Goal: Task Accomplishment & Management: Use online tool/utility

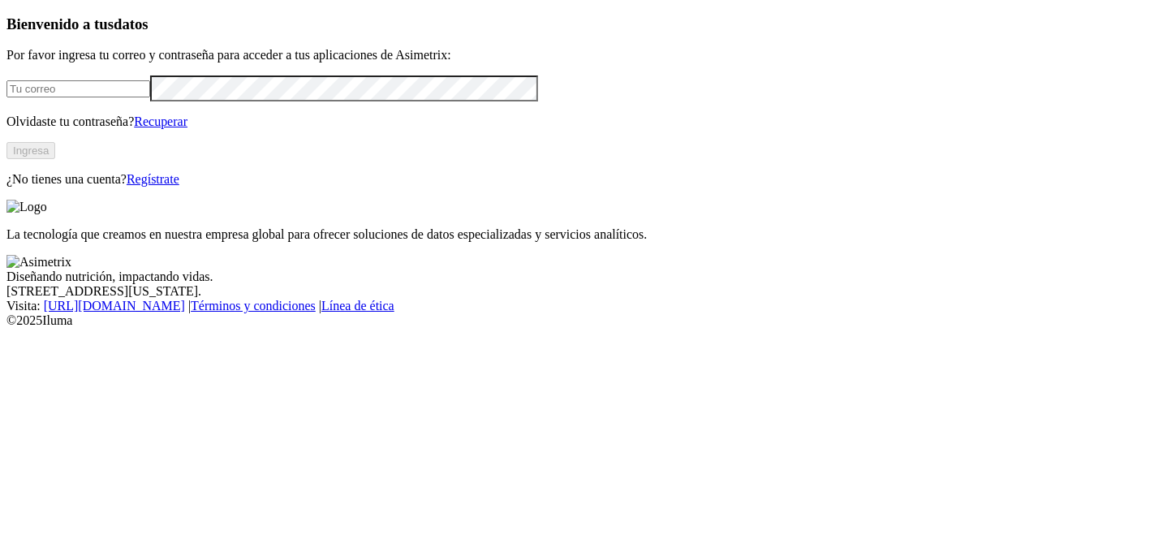
type input "[PERSON_NAME][EMAIL_ADDRESS][PERSON_NAME][PERSON_NAME][DOMAIN_NAME]"
click at [55, 159] on button "Ingresa" at bounding box center [30, 150] width 49 height 17
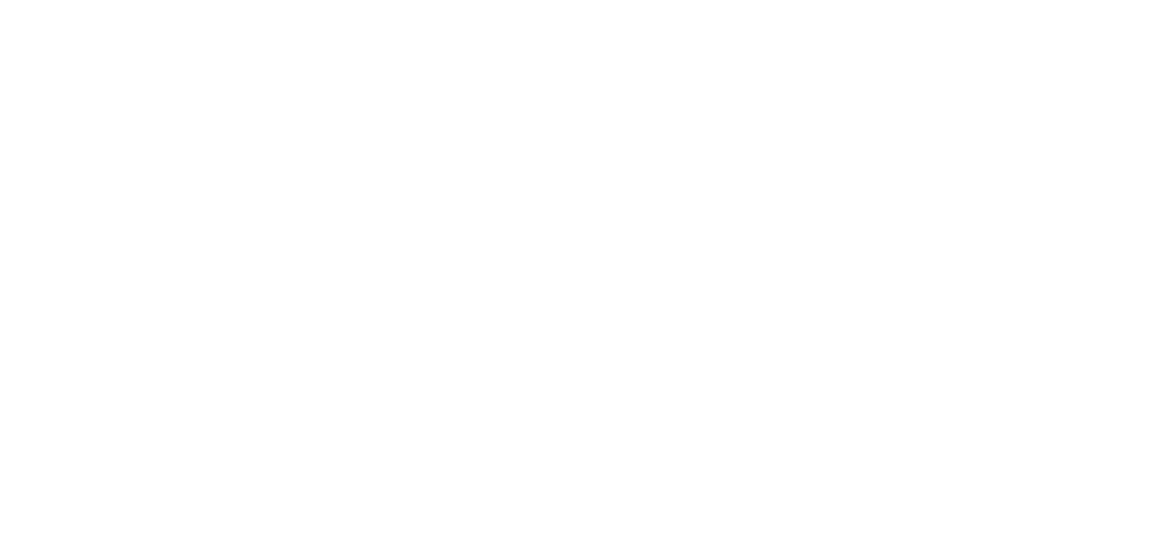
scroll to position [169, 0]
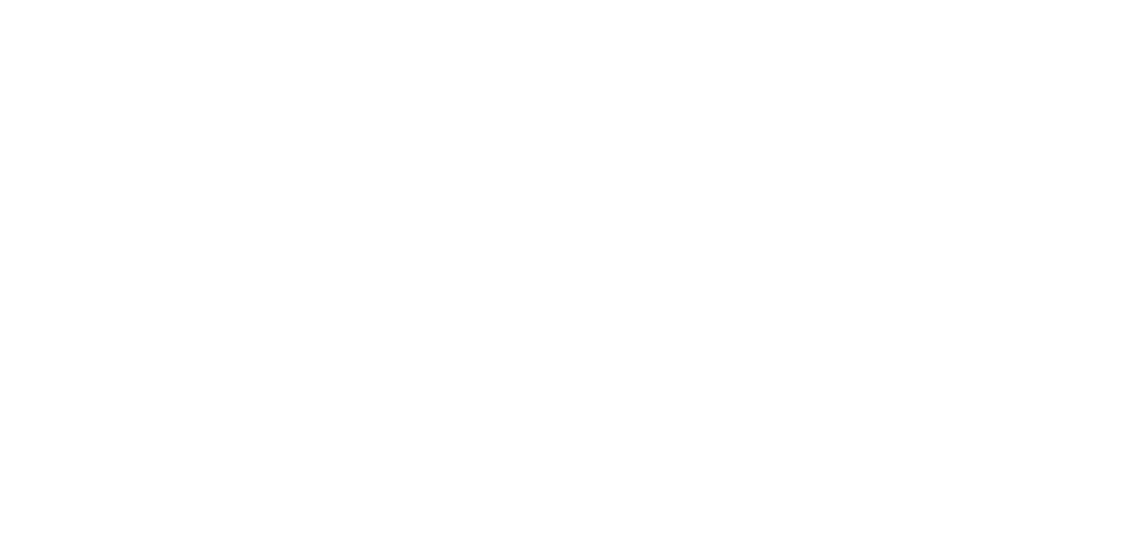
scroll to position [1049, 0]
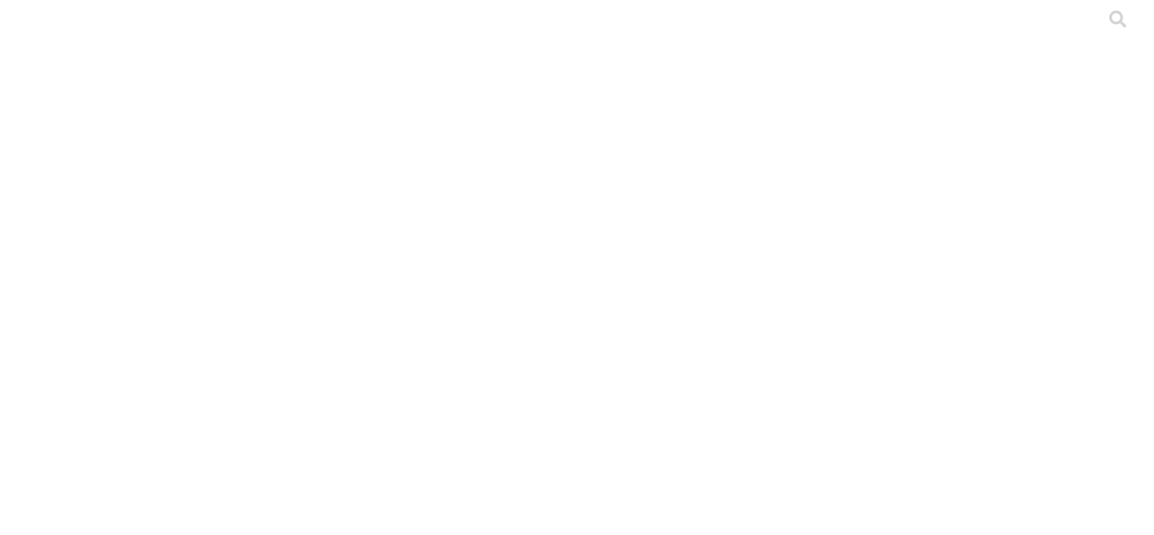
scroll to position [211, 0]
